Goal: Task Accomplishment & Management: Manage account settings

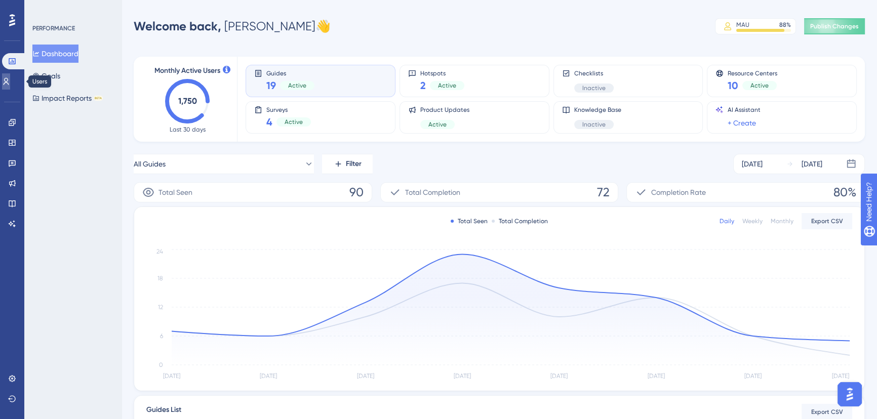
click at [10, 76] on link at bounding box center [6, 81] width 8 height 16
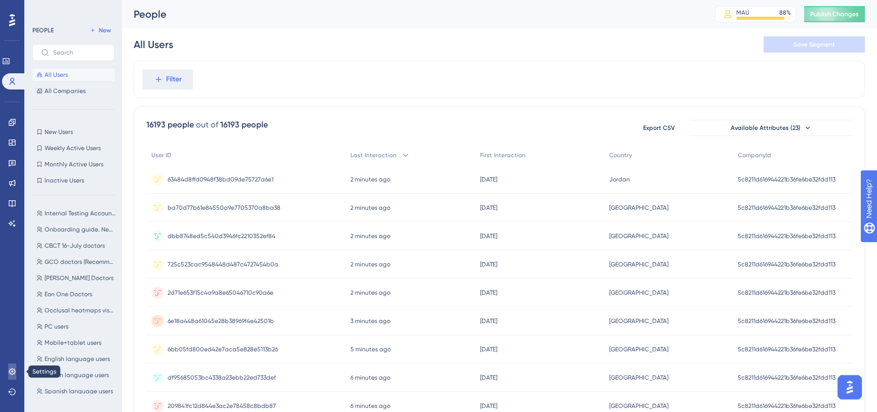
click at [10, 375] on icon at bounding box center [12, 372] width 8 height 8
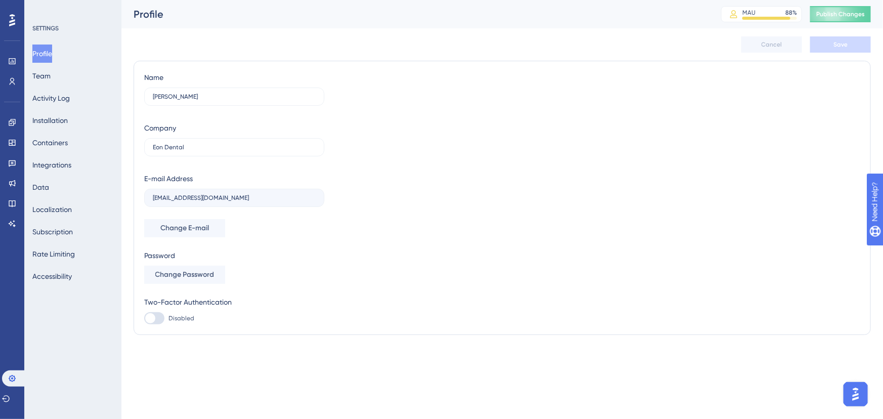
click at [63, 132] on div "Profile Team Activity Log Installation Containers Integrations Data Localizatio…" at bounding box center [73, 165] width 82 height 241
click at [64, 125] on button "Installation" at bounding box center [49, 120] width 35 height 18
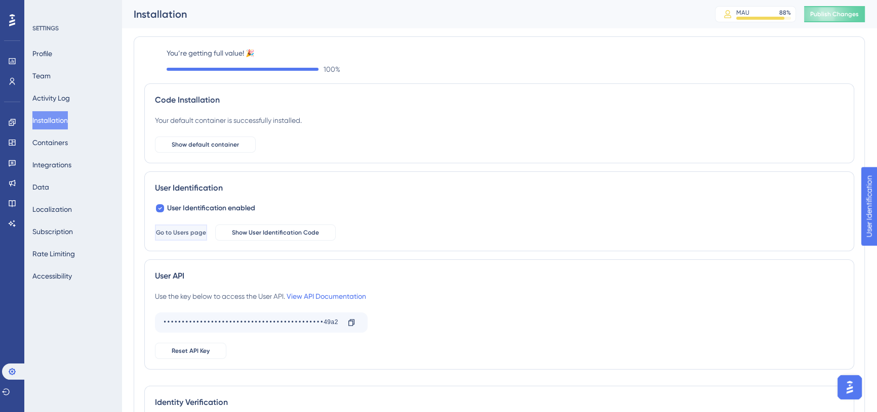
click at [207, 232] on button "Go to Users page" at bounding box center [181, 233] width 52 height 16
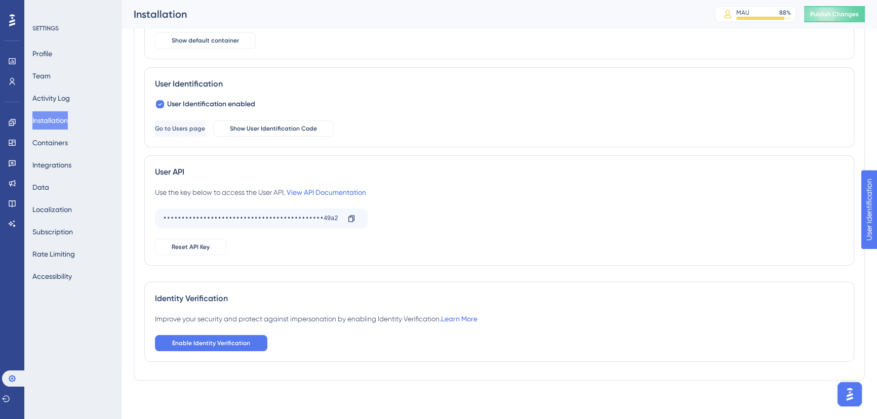
scroll to position [113, 0]
click at [214, 339] on span "Enable Identity Verification" at bounding box center [211, 342] width 78 height 8
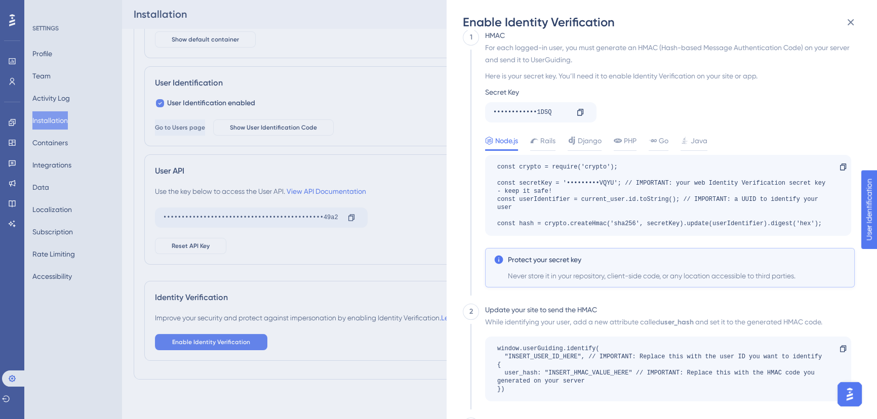
scroll to position [0, 0]
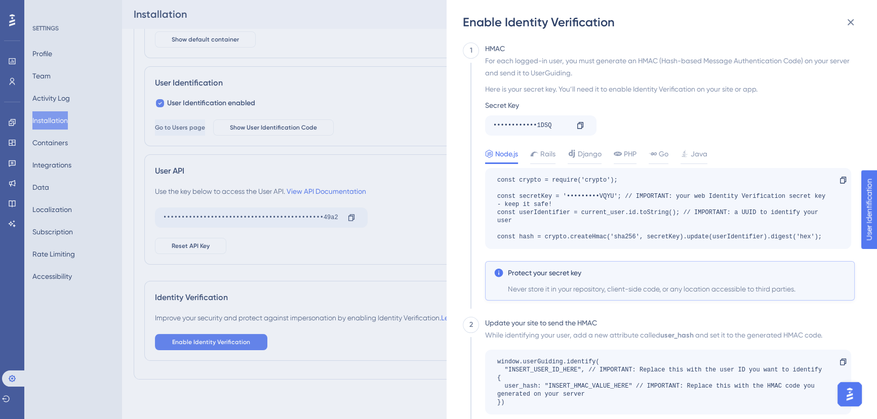
click at [502, 15] on div "Enable Identity Verification" at bounding box center [663, 22] width 400 height 16
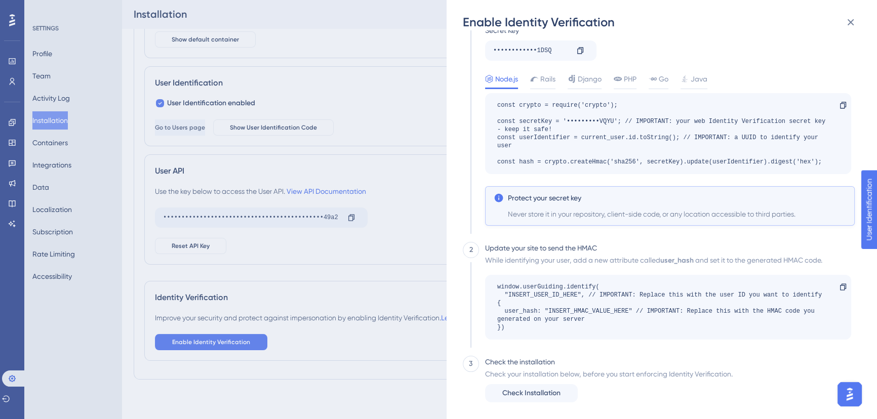
scroll to position [81, 0]
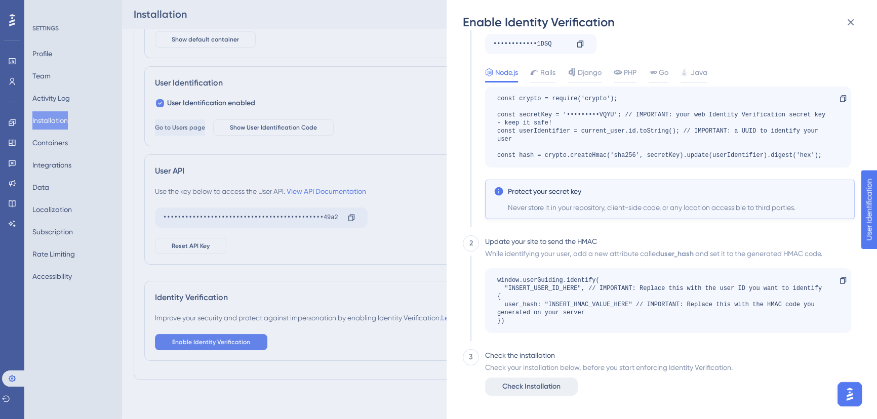
click at [552, 394] on button "Check Installation" at bounding box center [531, 387] width 93 height 18
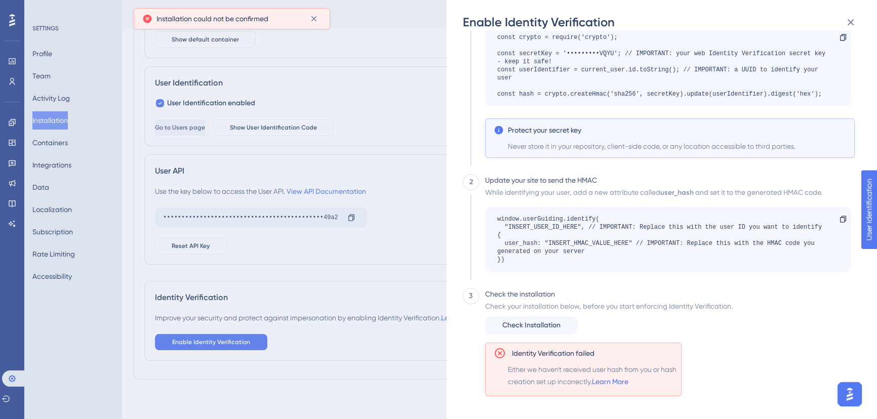
scroll to position [143, 0]
